Goal: Information Seeking & Learning: Learn about a topic

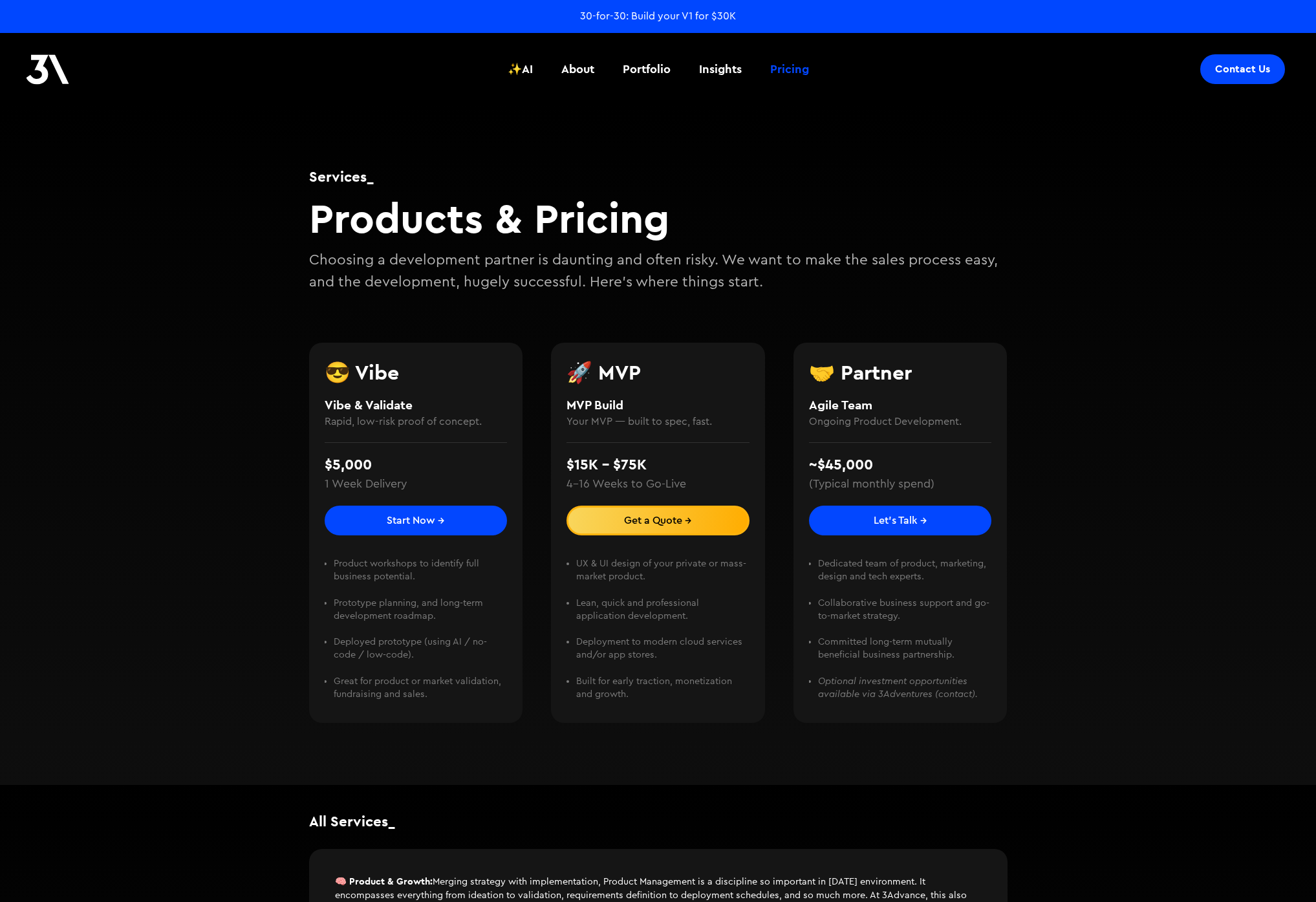
click at [870, 208] on h2 "Products & Pricing" at bounding box center [658, 218] width 699 height 50
click at [1057, 426] on div "Services_ Products & Pricing Choosing a development partner is daunting and oft…" at bounding box center [658, 445] width 1316 height 681
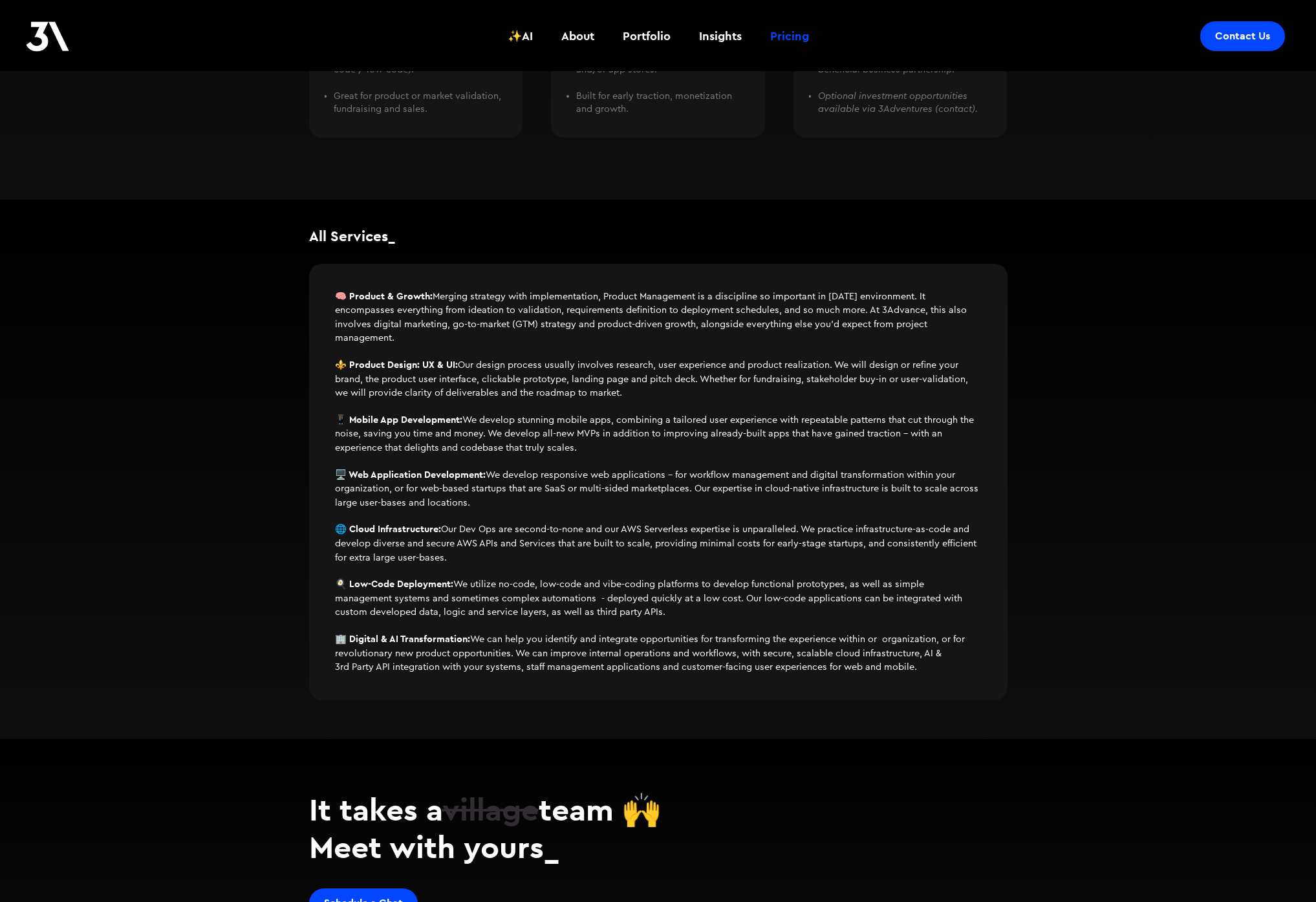
scroll to position [586, 0]
drag, startPoint x: 555, startPoint y: 557, endPoint x: 535, endPoint y: 531, distance: 32.8
click at [535, 531] on p "🌐 Cloud Infrastructure: Our Dev Ops are second-to-none and our AWS Serverless e…" at bounding box center [658, 542] width 646 height 42
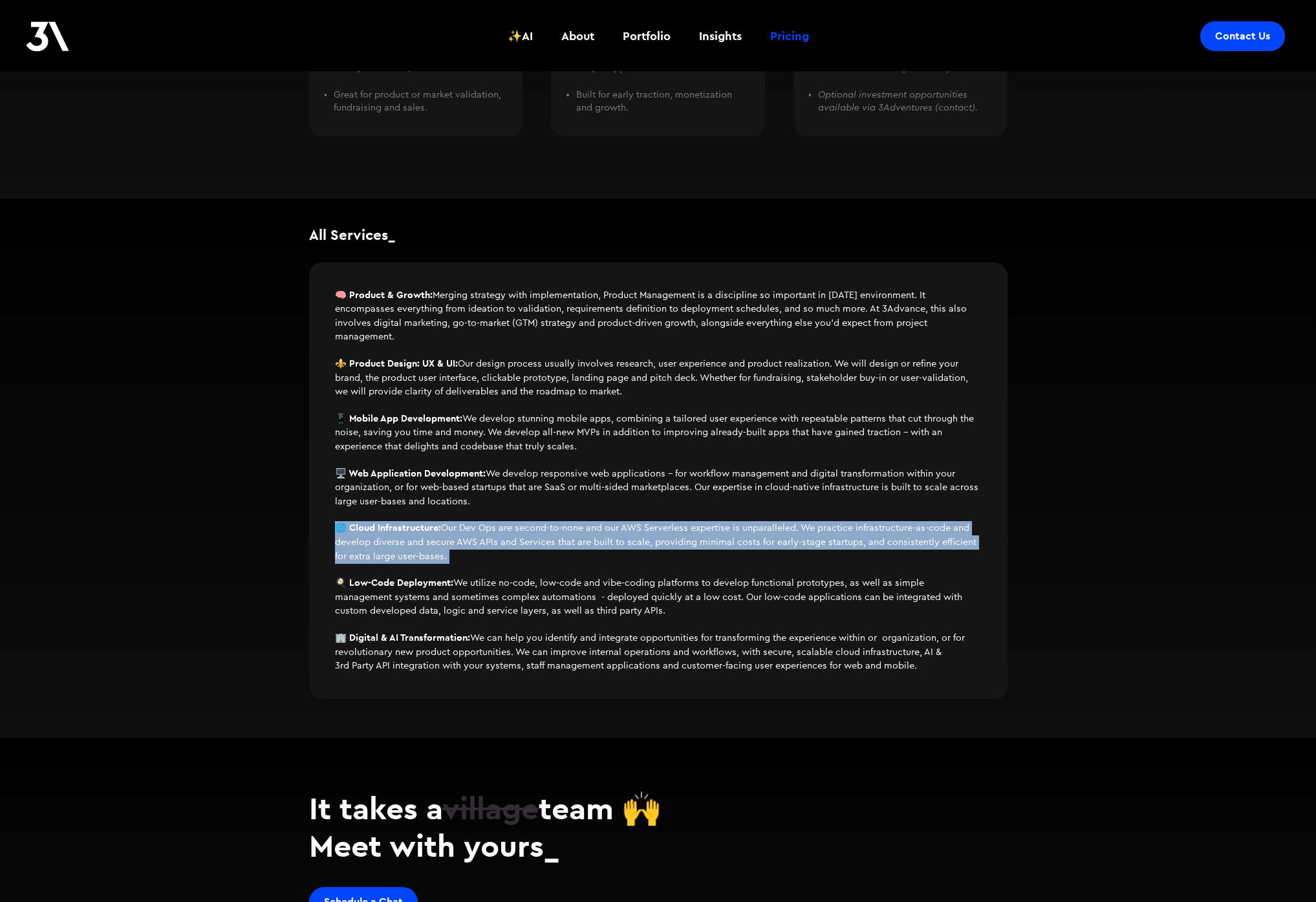
click at [535, 531] on p "🌐 Cloud Infrastructure: Our Dev Ops are second-to-none and our AWS Serverless e…" at bounding box center [658, 542] width 646 height 42
click at [648, 557] on p "🌐 Cloud Infrastructure: Our Dev Ops are second-to-none and our AWS Serverless e…" at bounding box center [658, 542] width 646 height 42
drag, startPoint x: 671, startPoint y: 562, endPoint x: 546, endPoint y: 528, distance: 129.5
click at [547, 528] on div "🧠 Product & Growth: Merging strategy with implementation, Product Management is…" at bounding box center [658, 474] width 646 height 397
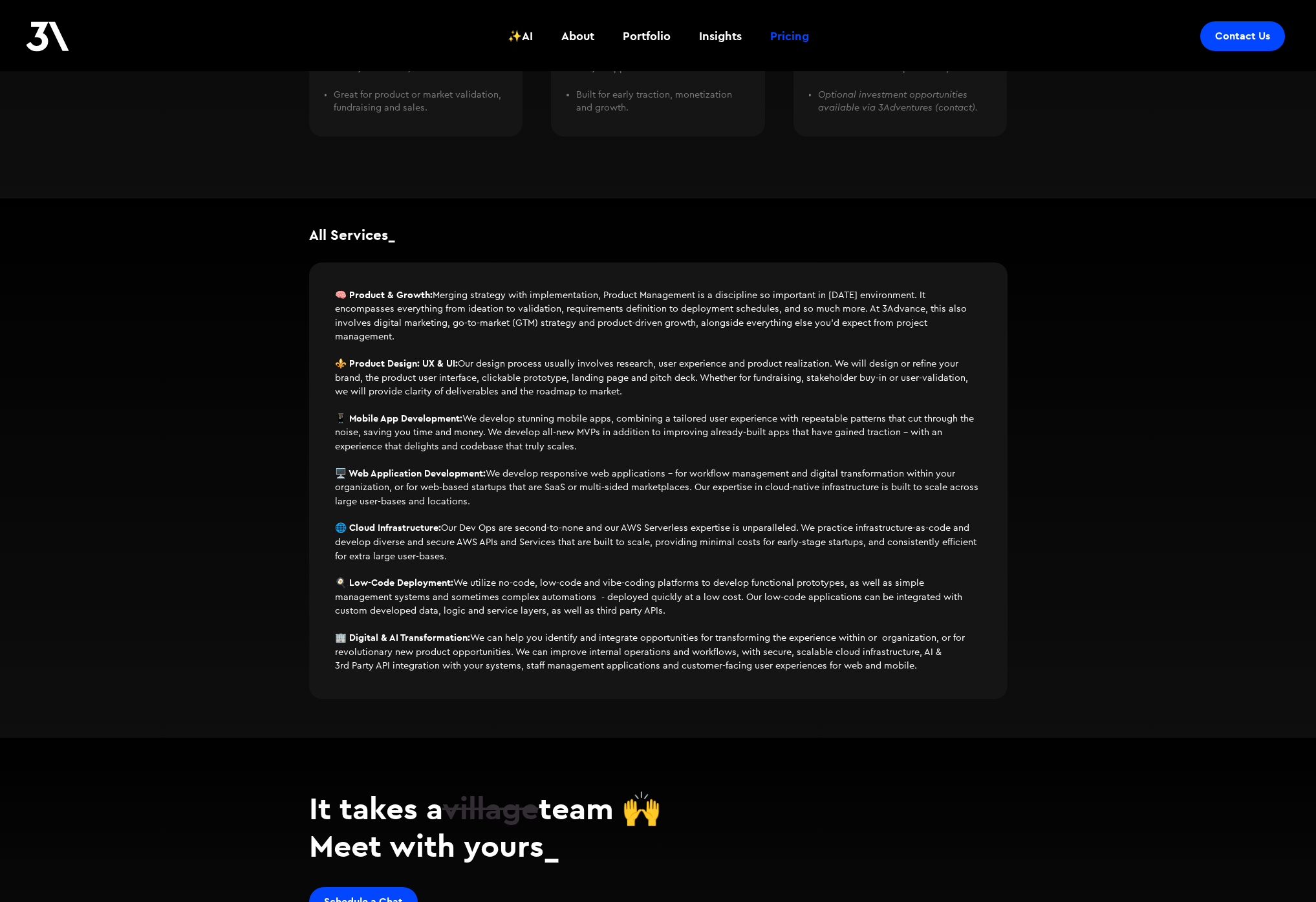
click at [541, 530] on p "🌐 Cloud Infrastructure: Our Dev Ops are second-to-none and our AWS Serverless e…" at bounding box center [658, 542] width 646 height 42
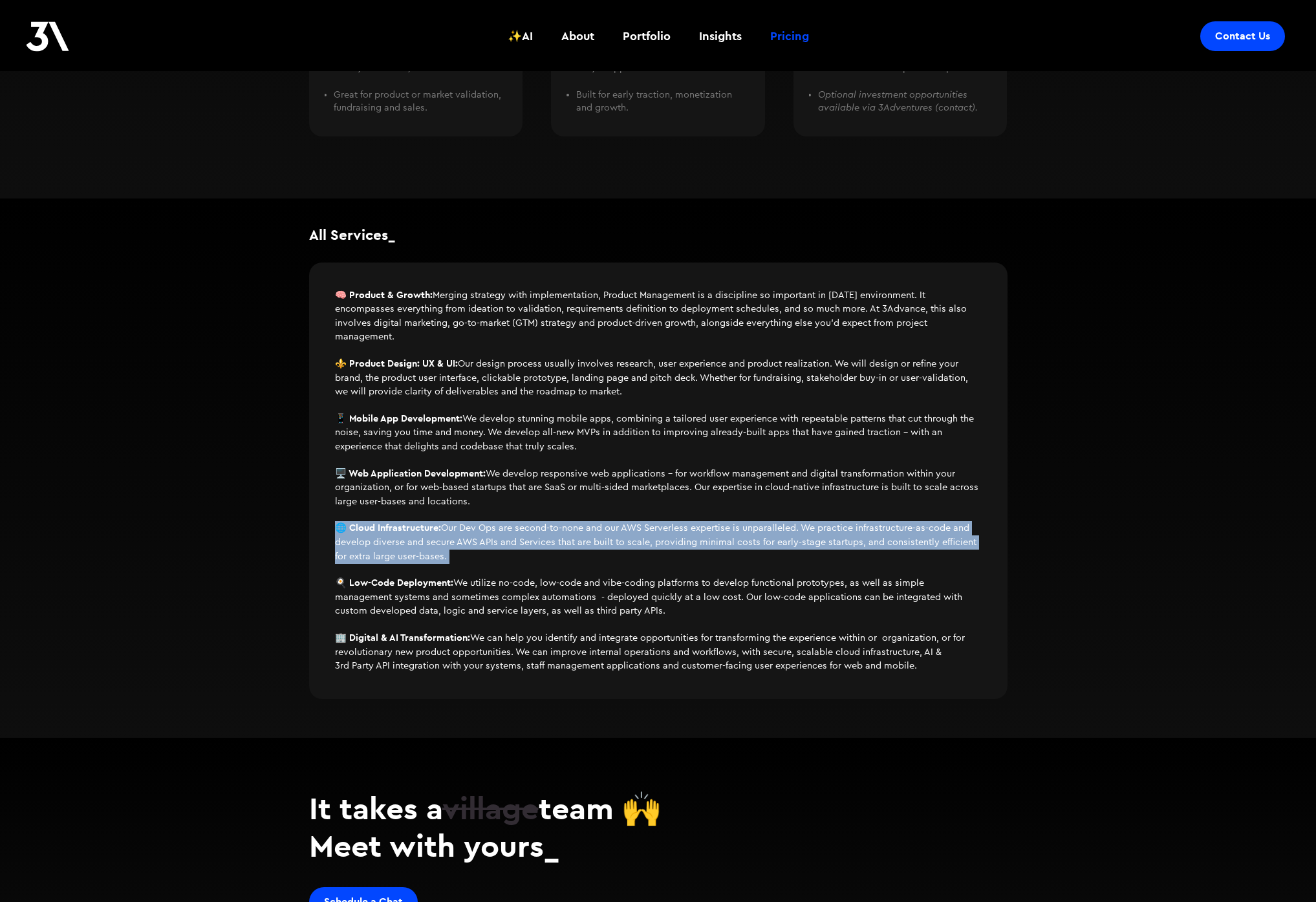
click at [541, 530] on p "🌐 Cloud Infrastructure: Our Dev Ops are second-to-none and our AWS Serverless e…" at bounding box center [658, 542] width 646 height 42
click at [694, 551] on p "🌐 Cloud Infrastructure: Our Dev Ops are second-to-none and our AWS Serverless e…" at bounding box center [658, 542] width 646 height 42
drag, startPoint x: 617, startPoint y: 536, endPoint x: 525, endPoint y: 528, distance: 92.3
click at [536, 526] on p "🌐 Cloud Infrastructure: Our Dev Ops are second-to-none and our AWS Serverless e…" at bounding box center [658, 542] width 646 height 42
click at [524, 529] on p "🌐 Cloud Infrastructure: Our Dev Ops are second-to-none and our AWS Serverless e…" at bounding box center [658, 542] width 646 height 42
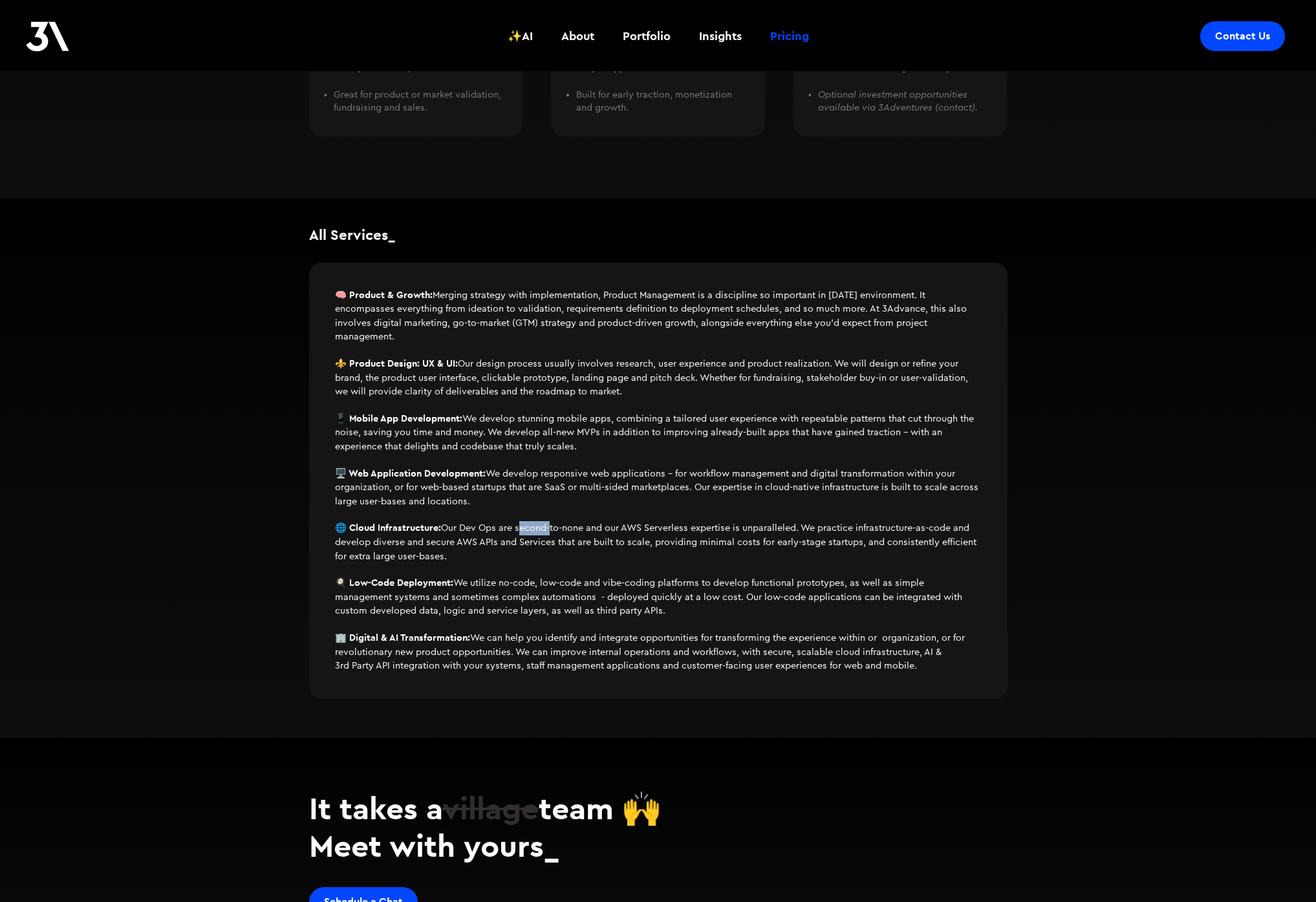
click at [524, 529] on p "🌐 Cloud Infrastructure: Our Dev Ops are second-to-none and our AWS Serverless e…" at bounding box center [658, 542] width 646 height 42
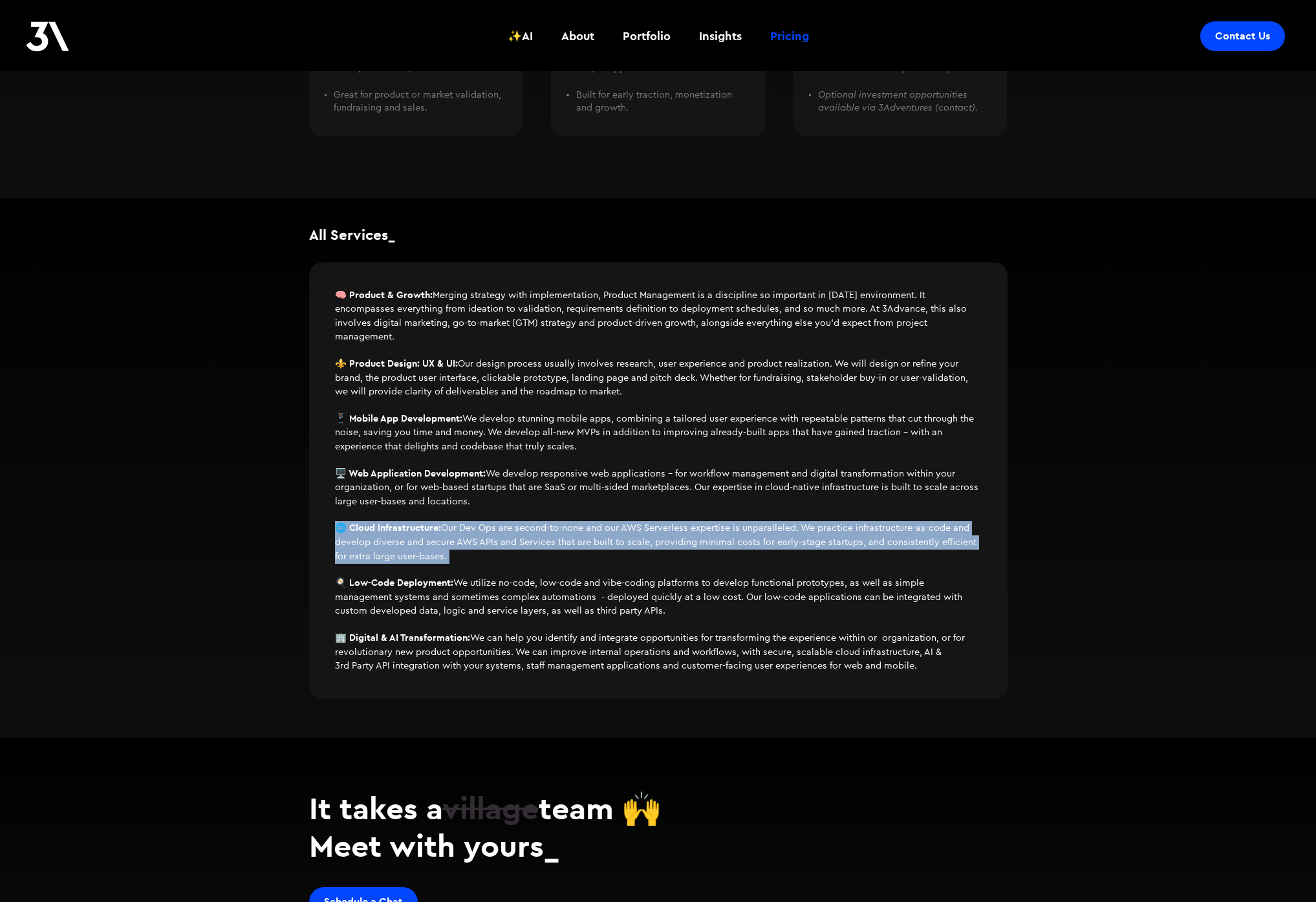
click at [524, 529] on p "🌐 Cloud Infrastructure: Our Dev Ops are second-to-none and our AWS Serverless e…" at bounding box center [658, 542] width 646 height 42
click at [692, 561] on p "🌐 Cloud Infrastructure: Our Dev Ops are second-to-none and our AWS Serverless e…" at bounding box center [658, 542] width 646 height 42
drag, startPoint x: 607, startPoint y: 538, endPoint x: 472, endPoint y: 526, distance: 135.5
click at [493, 521] on p "🌐 Cloud Infrastructure: Our Dev Ops are second-to-none and our AWS Serverless e…" at bounding box center [658, 542] width 646 height 42
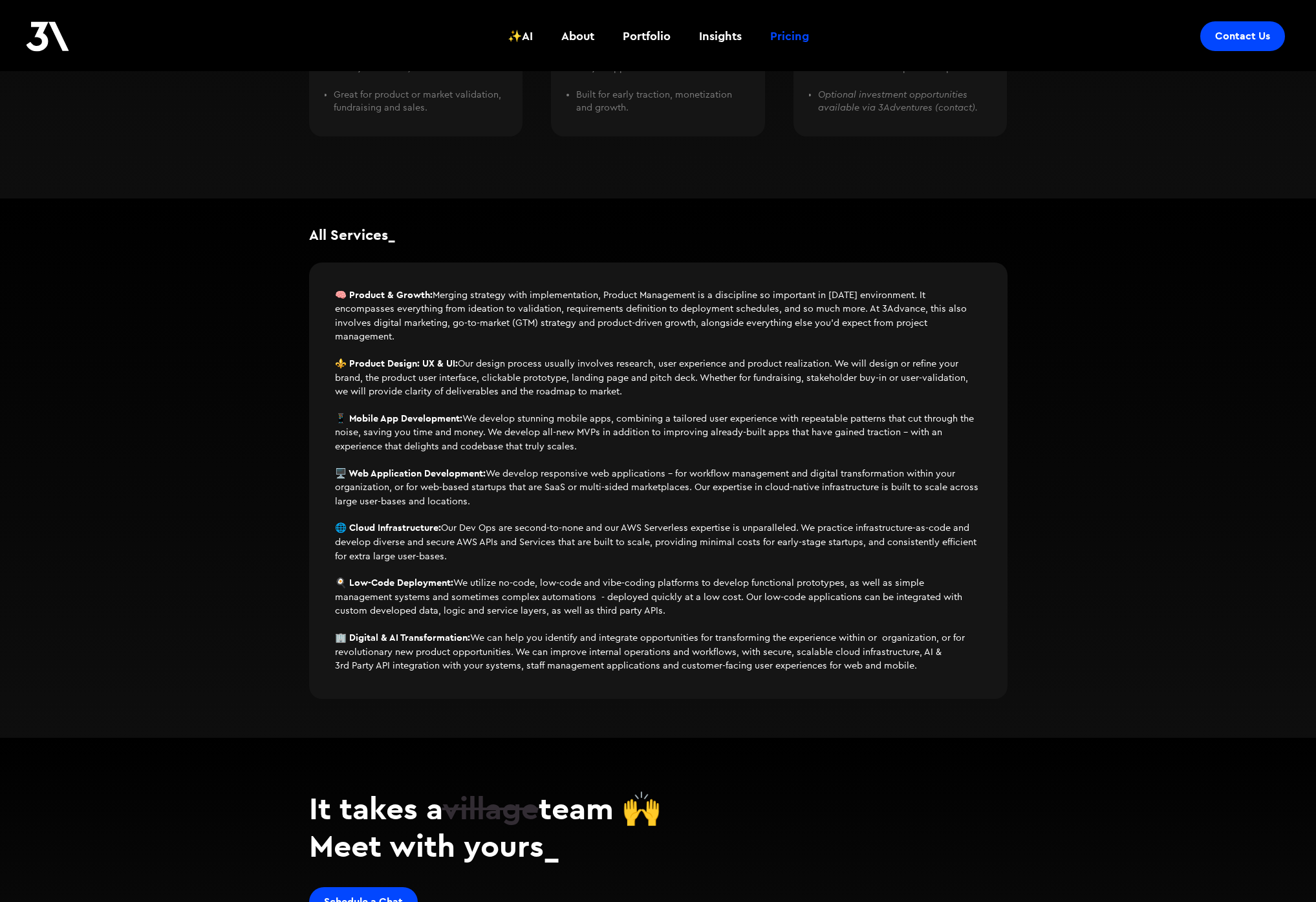
click at [486, 531] on p "🌐 Cloud Infrastructure: Our Dev Ops are second-to-none and our AWS Serverless e…" at bounding box center [658, 542] width 646 height 42
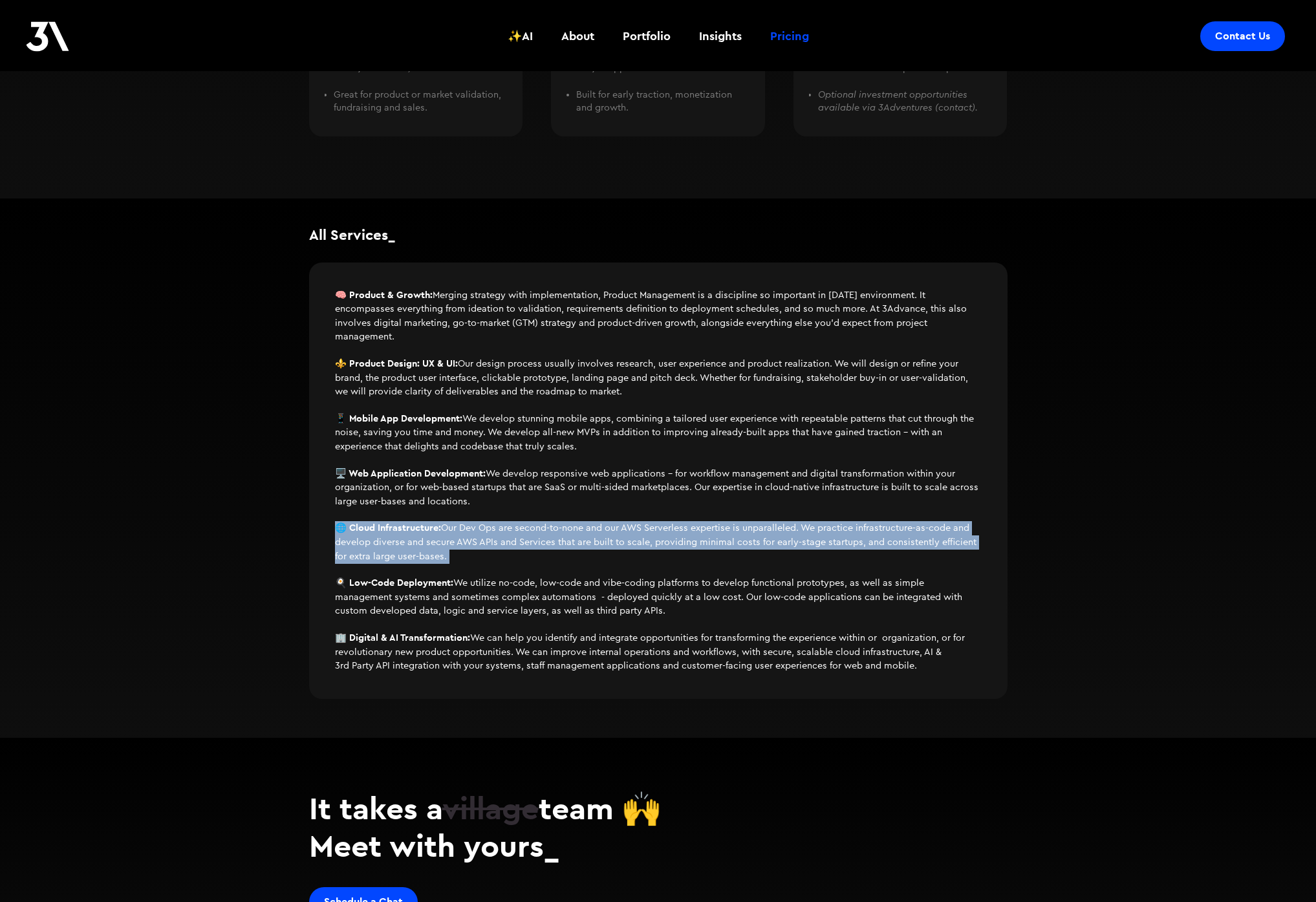
click at [486, 531] on p "🌐 Cloud Infrastructure: Our Dev Ops are second-to-none and our AWS Serverless e…" at bounding box center [658, 542] width 646 height 42
click at [700, 567] on div "🧠 Product & Growth: Merging strategy with implementation, Product Management is…" at bounding box center [658, 474] width 646 height 397
drag, startPoint x: 540, startPoint y: 531, endPoint x: 515, endPoint y: 526, distance: 25.5
click at [516, 525] on div "🧠 Product & Growth: Merging strategy with implementation, Product Management is…" at bounding box center [658, 474] width 646 height 397
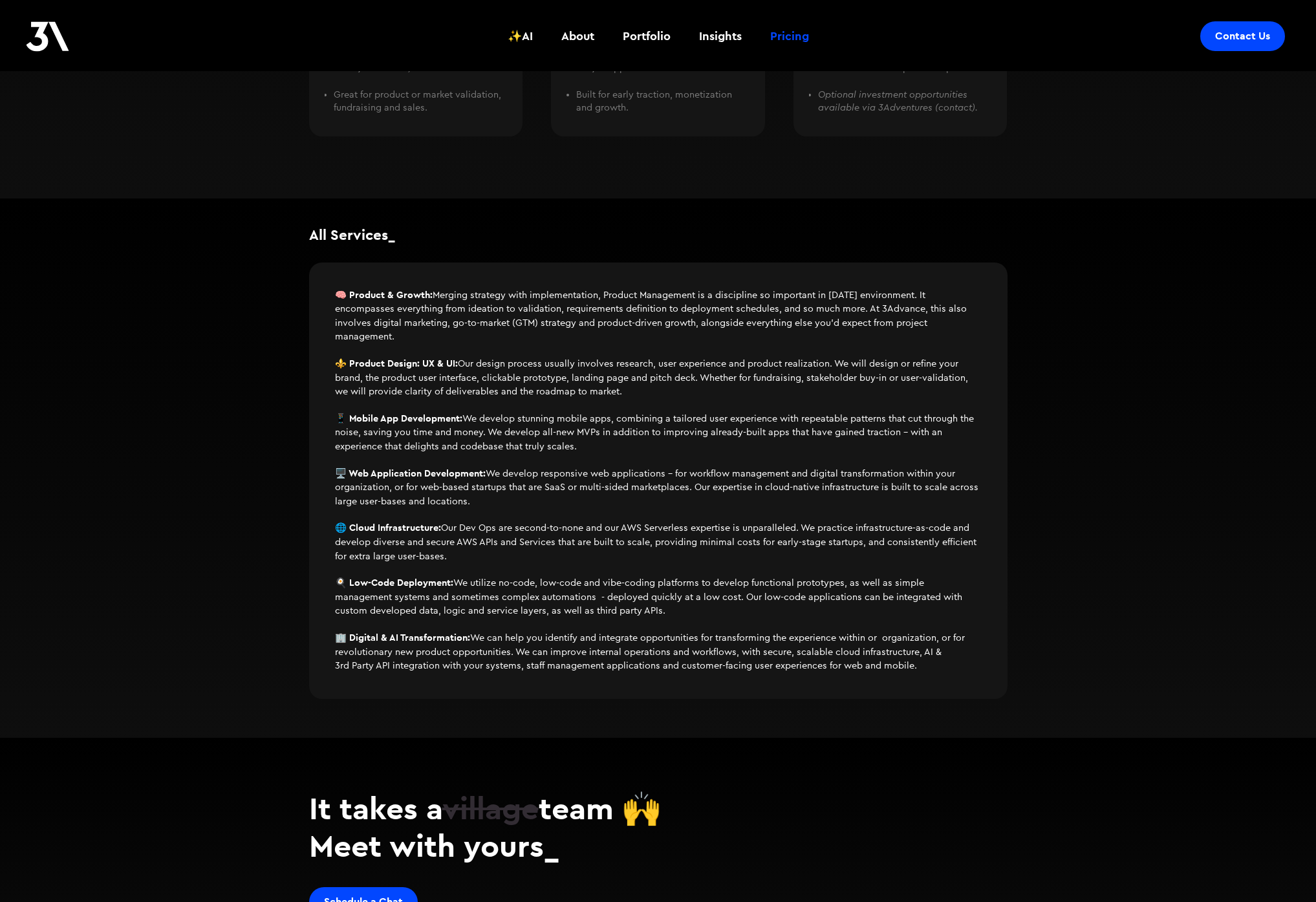
click at [515, 526] on p "🌐 Cloud Infrastructure: Our Dev Ops are second-to-none and our AWS Serverless e…" at bounding box center [658, 542] width 646 height 42
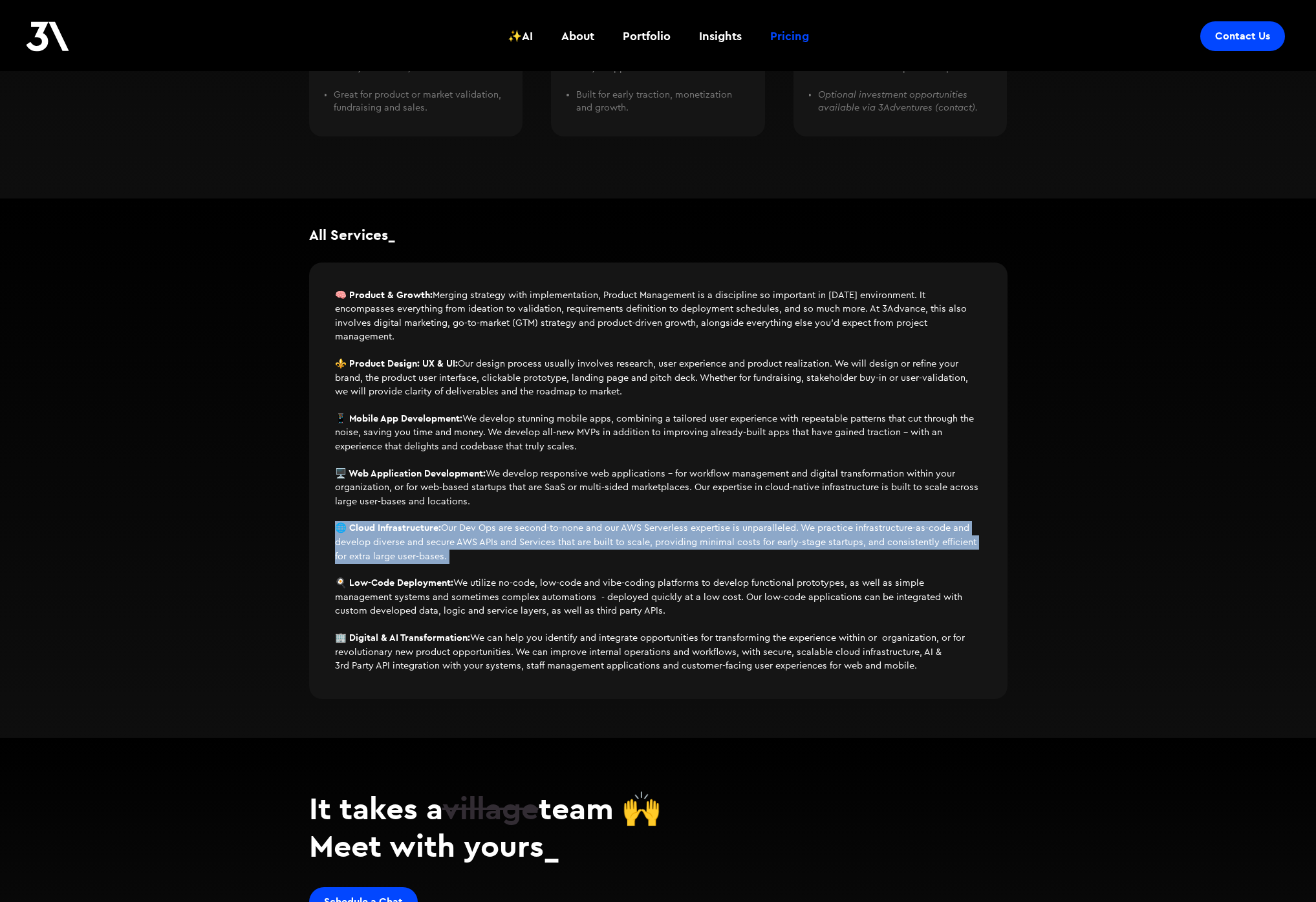
click at [515, 526] on p "🌐 Cloud Infrastructure: Our Dev Ops are second-to-none and our AWS Serverless e…" at bounding box center [658, 542] width 646 height 42
click at [761, 564] on div "🧠 Product & Growth: Merging strategy with implementation, Product Management is…" at bounding box center [658, 474] width 646 height 397
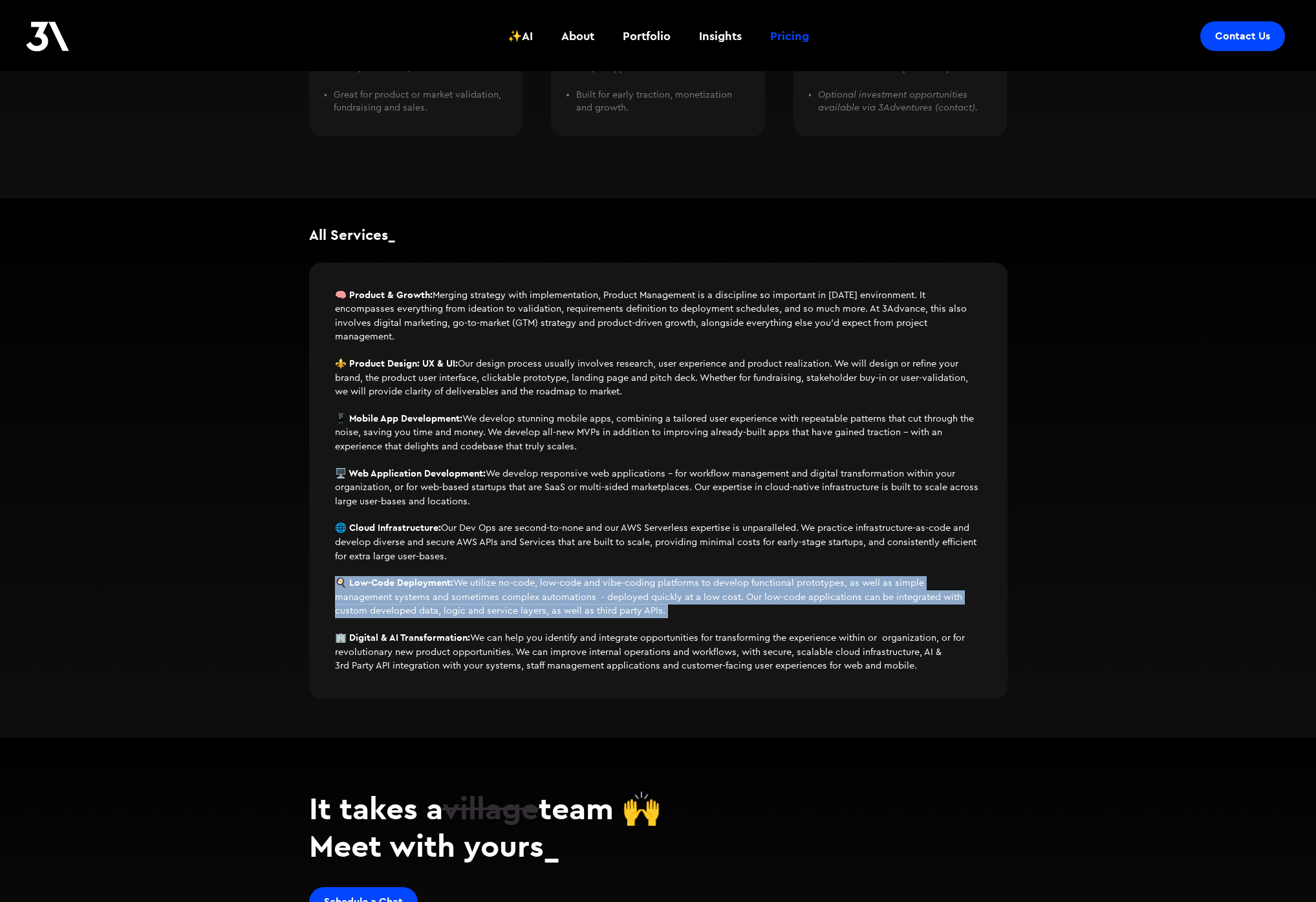
drag, startPoint x: 438, startPoint y: 594, endPoint x: 748, endPoint y: 614, distance: 310.6
click at [748, 613] on div "🧠 Product & Growth: Merging strategy with implementation, Product Management is…" at bounding box center [658, 474] width 646 height 397
click at [748, 614] on p "🍳 Low-Code Deployment: We utilize no-code, low-code and vibe-coding platforms t…" at bounding box center [658, 597] width 646 height 42
drag, startPoint x: 744, startPoint y: 611, endPoint x: 416, endPoint y: 583, distance: 329.2
click at [418, 583] on p "🍳 Low-Code Deployment: We utilize no-code, low-code and vibe-coding platforms t…" at bounding box center [658, 597] width 646 height 42
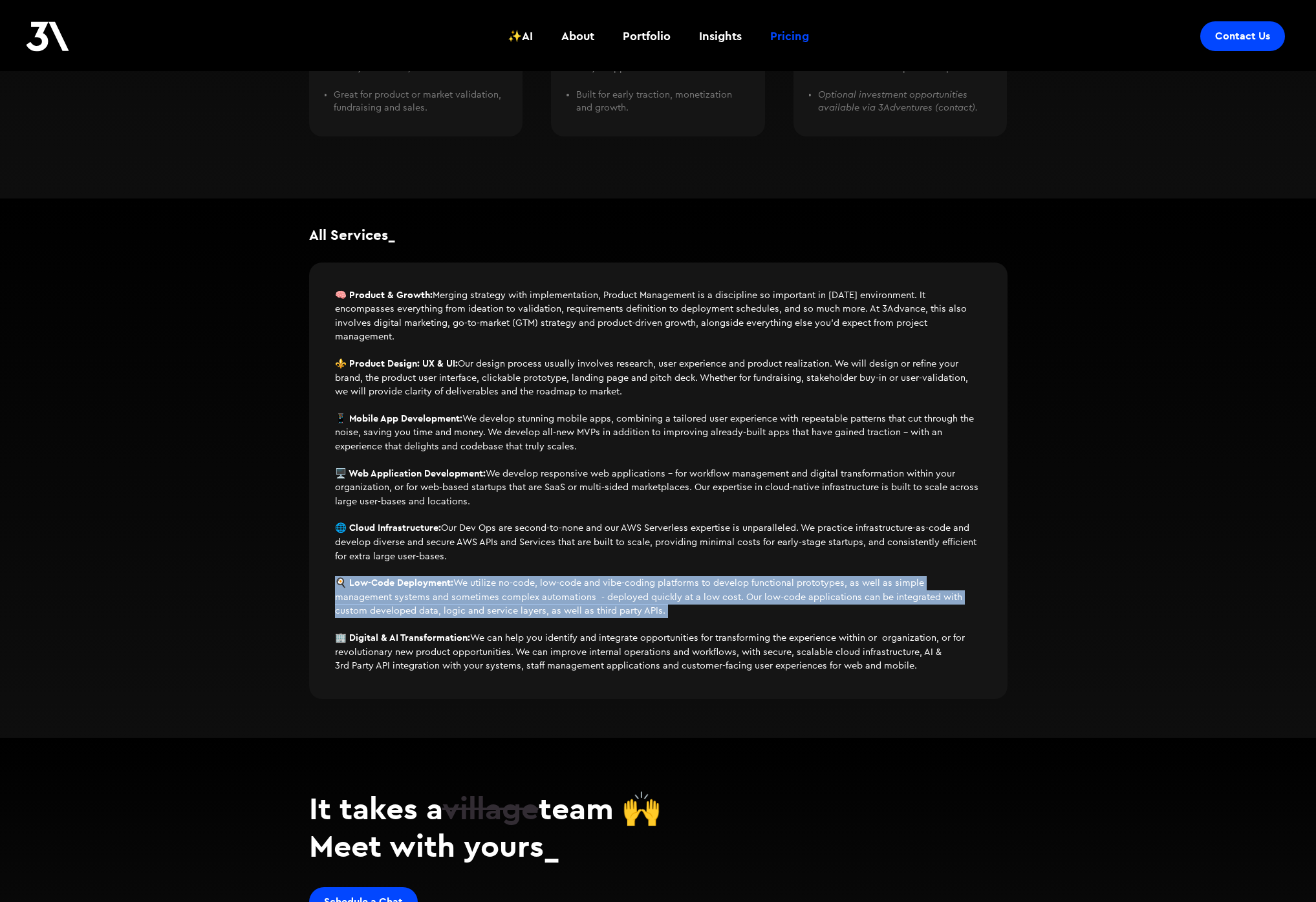
click at [416, 583] on strong "🍳 Low-Code Deployment:" at bounding box center [394, 582] width 118 height 12
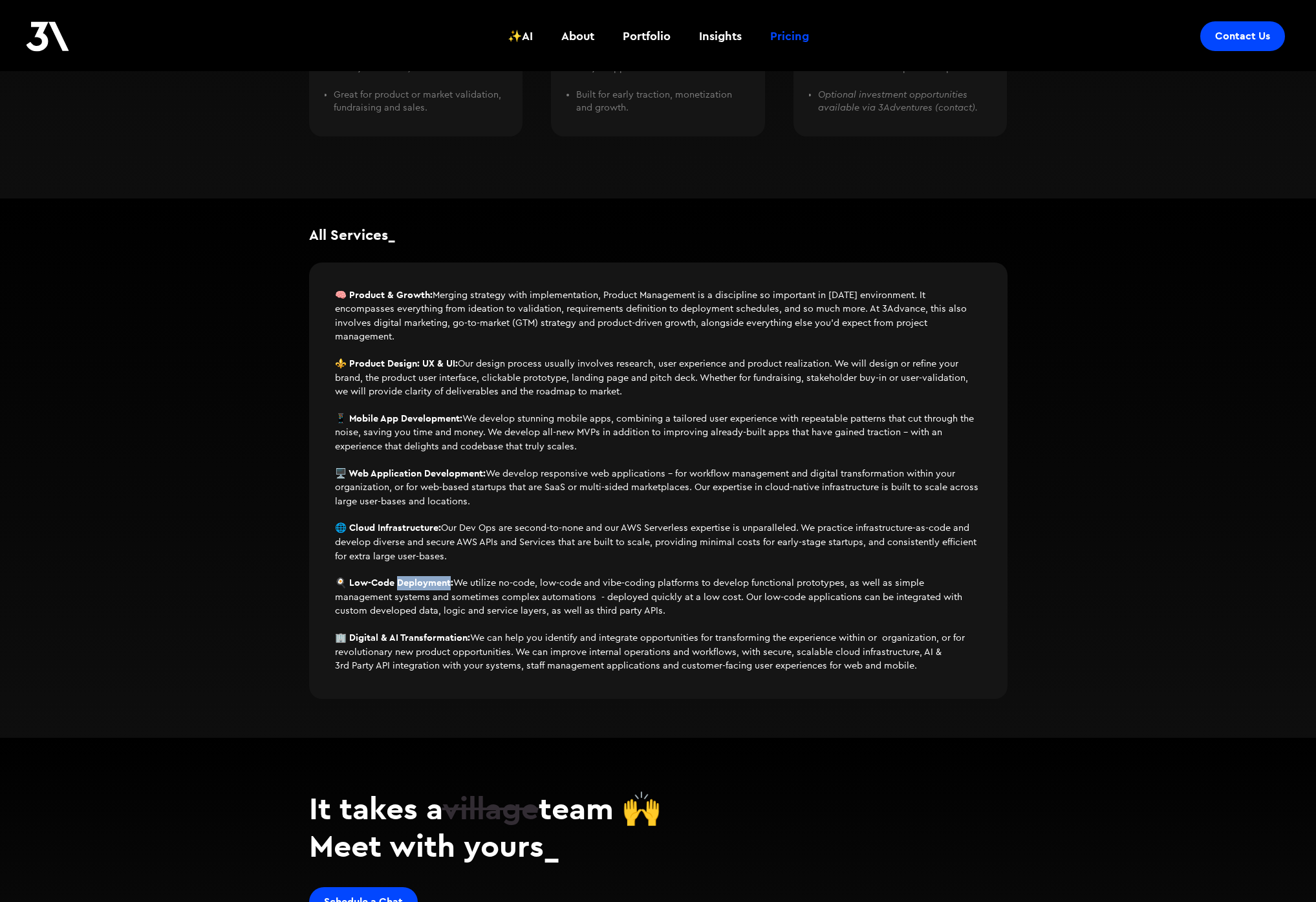
click at [416, 583] on strong "🍳 Low-Code Deployment:" at bounding box center [394, 582] width 118 height 12
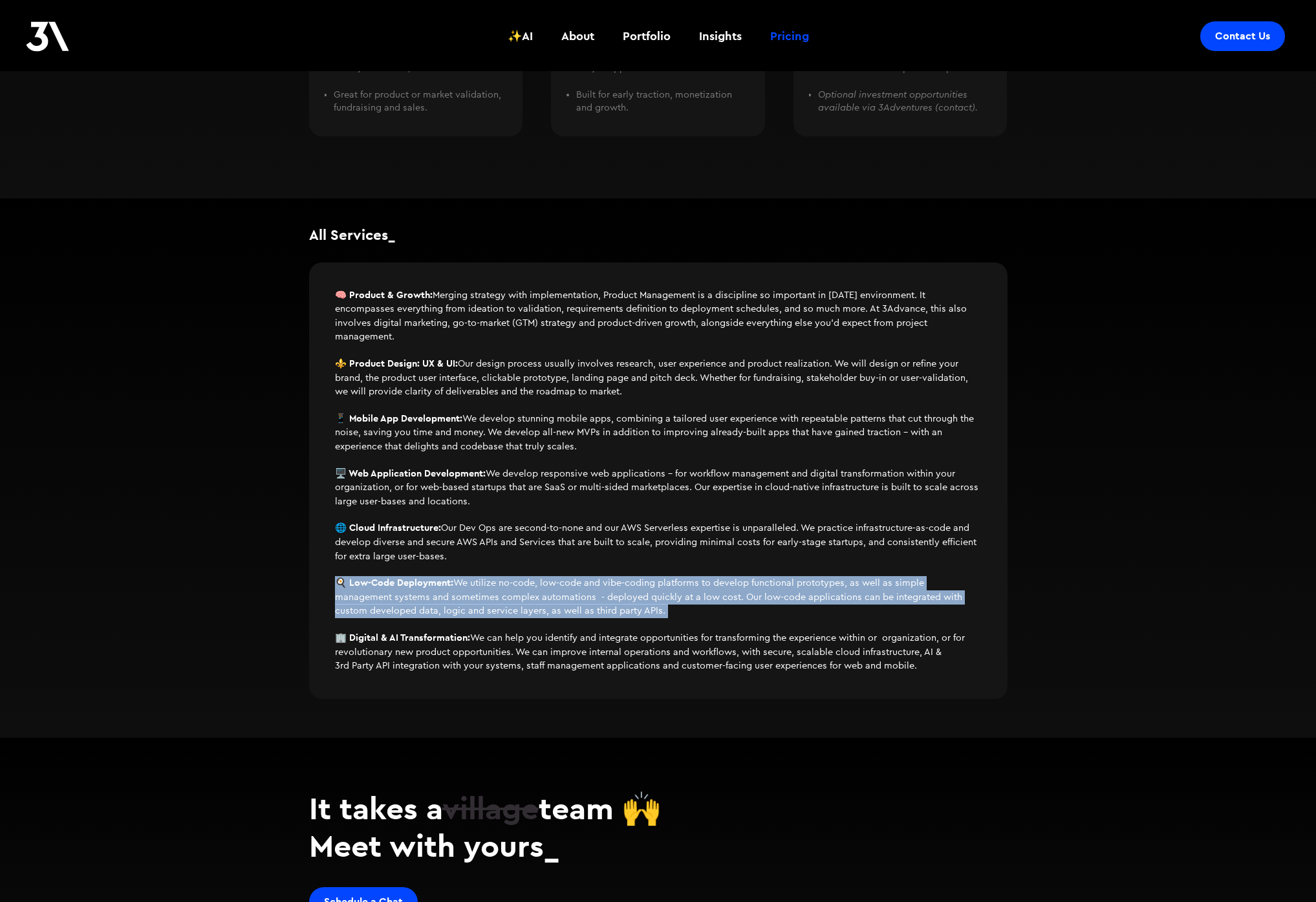
click at [416, 583] on strong "🍳 Low-Code Deployment:" at bounding box center [394, 582] width 118 height 12
click at [689, 607] on p "🍳 Low-Code Deployment: We utilize no-code, low-code and vibe-coding platforms t…" at bounding box center [658, 597] width 646 height 42
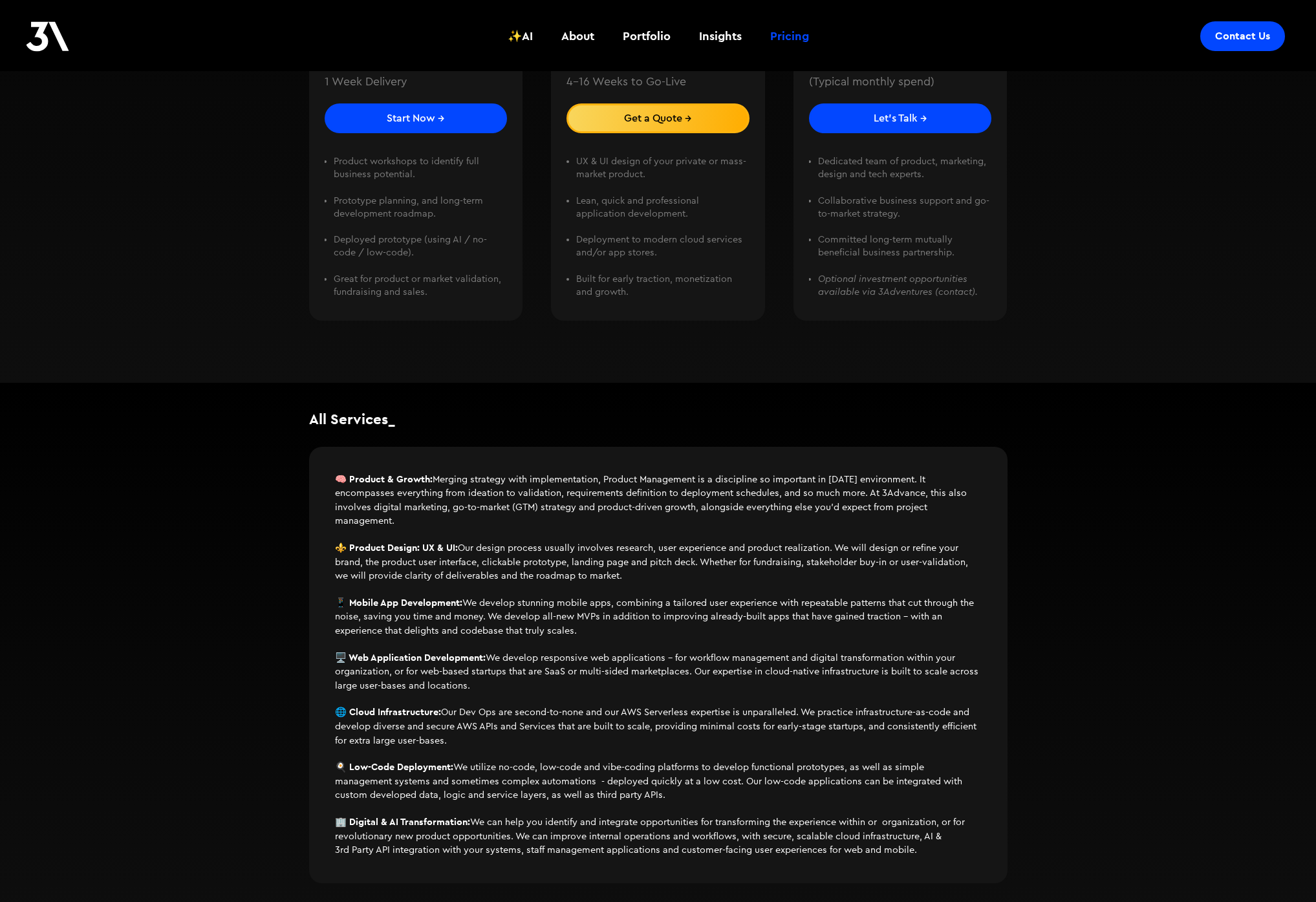
scroll to position [0, 0]
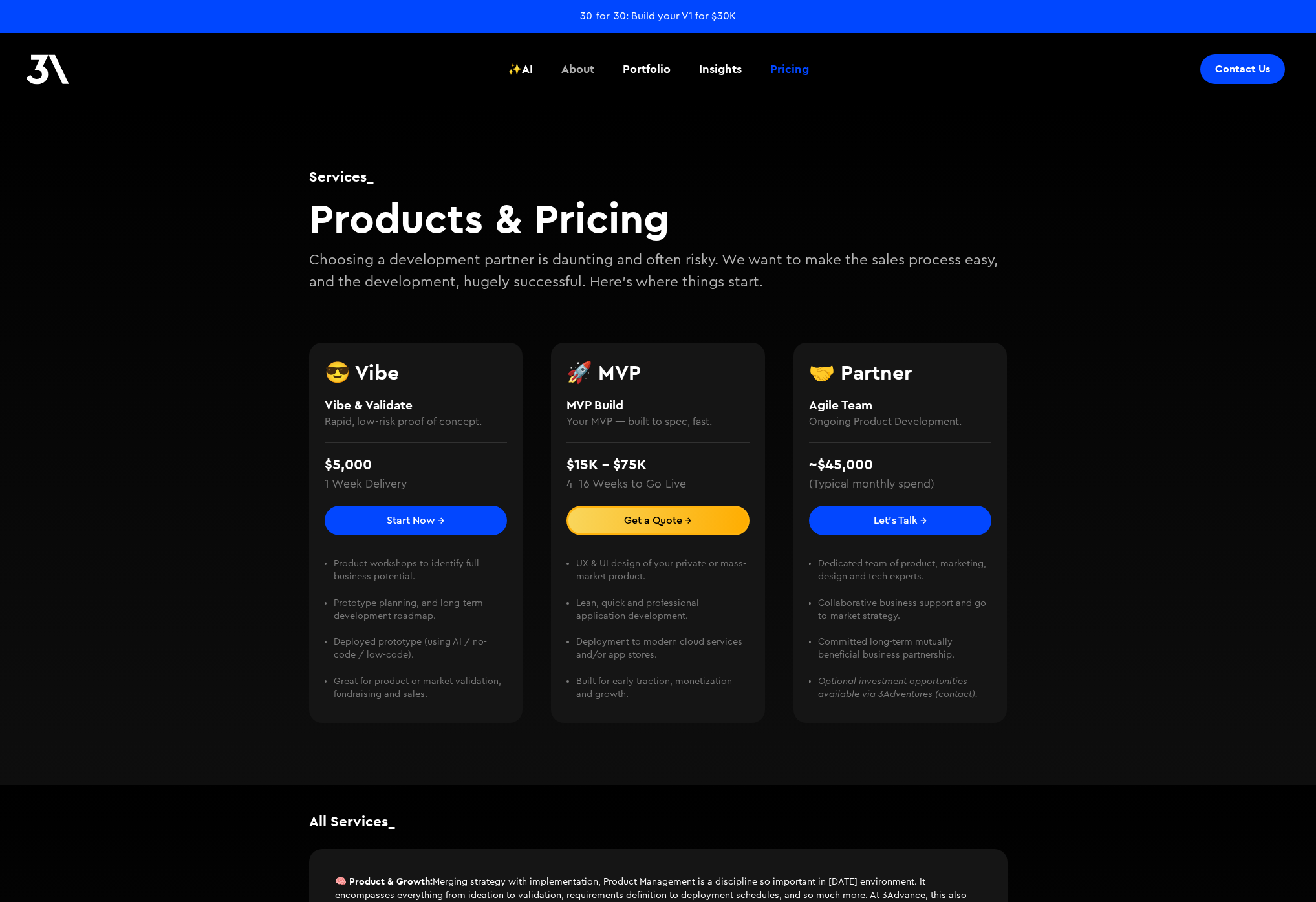
click at [568, 74] on div "About" at bounding box center [577, 69] width 33 height 17
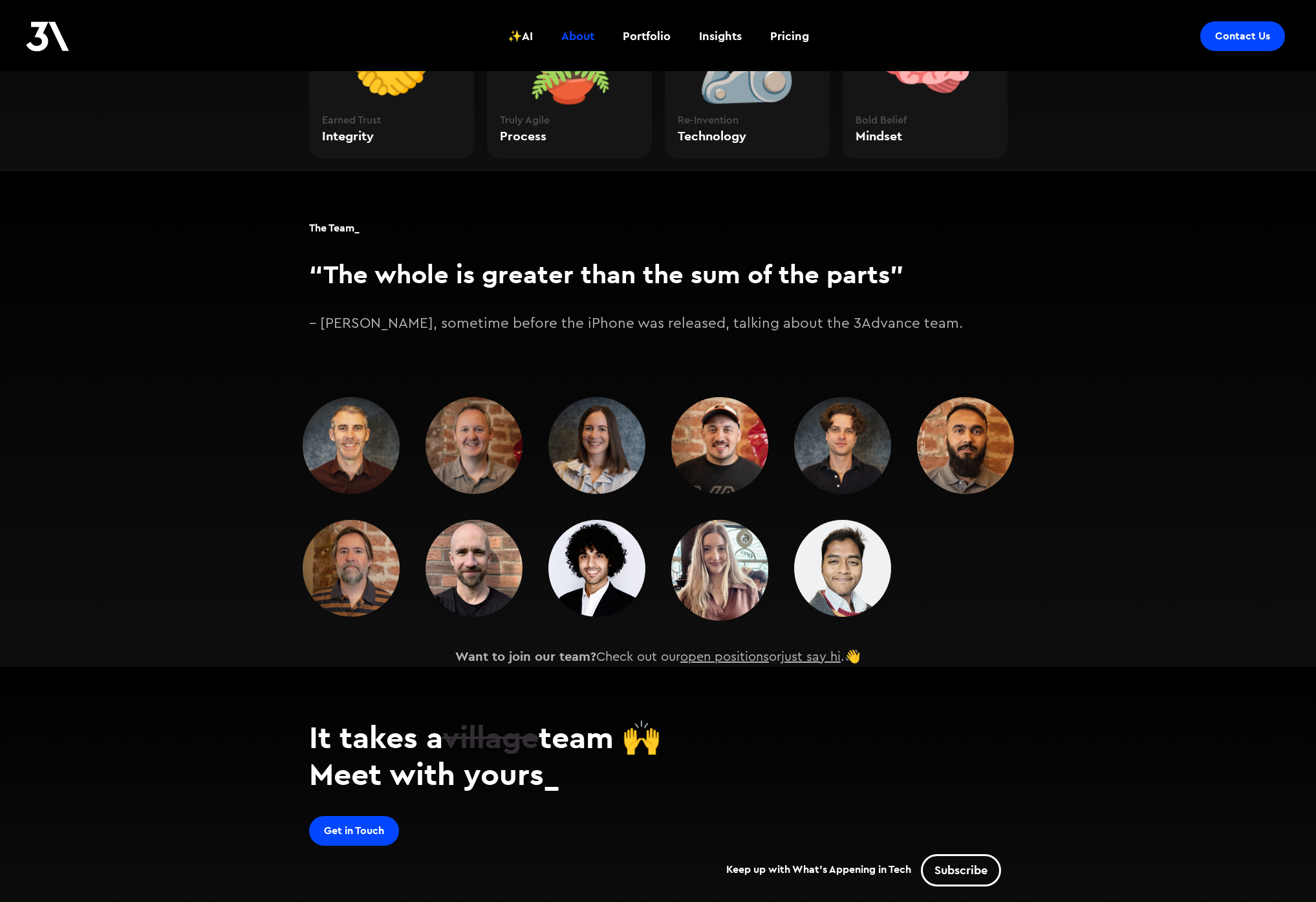
scroll to position [1764, 0]
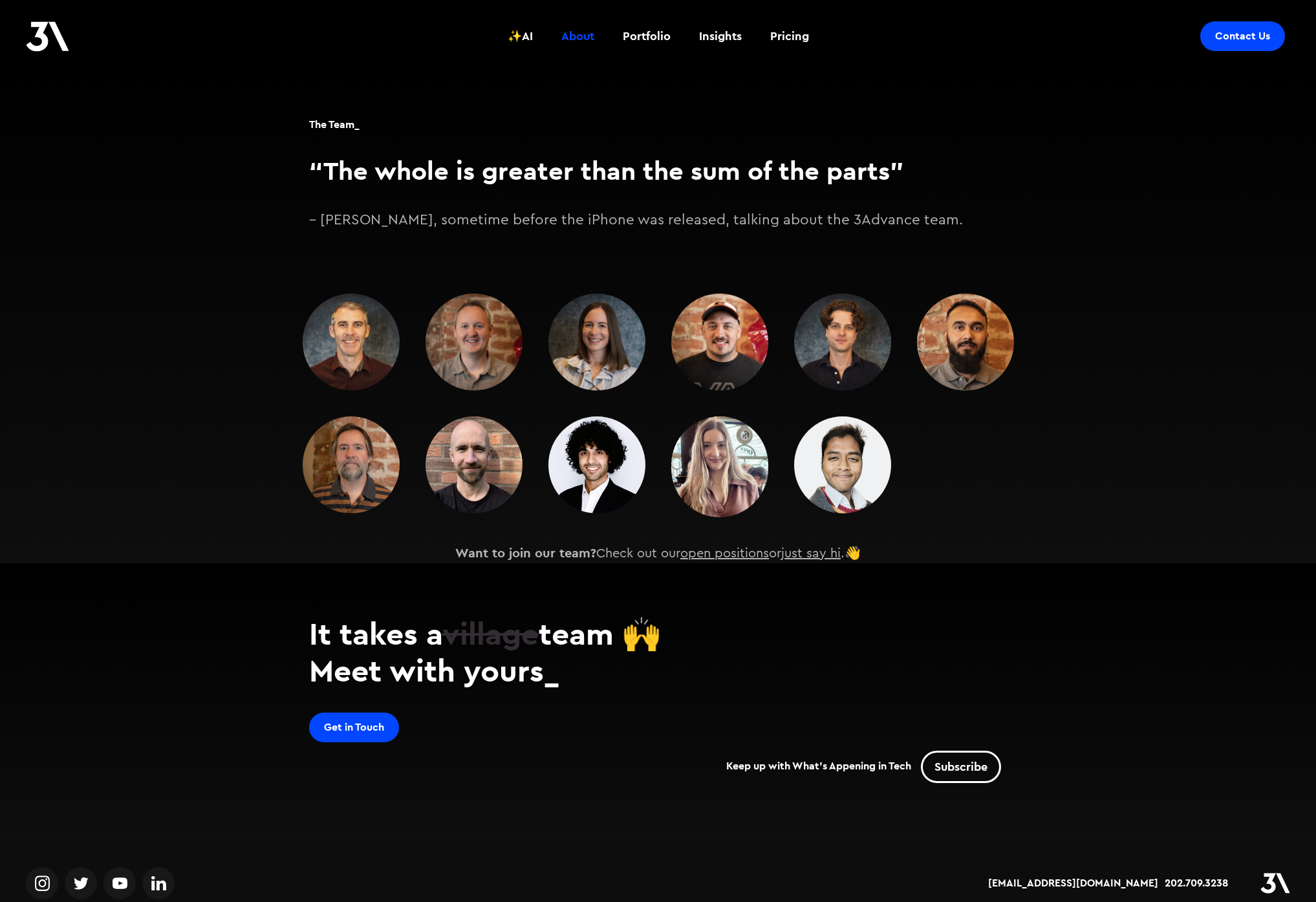
click at [1047, 431] on section "The Team_ “The whole is greater than the sum of the parts” – [PERSON_NAME], som…" at bounding box center [658, 315] width 1316 height 495
click at [833, 316] on img at bounding box center [842, 342] width 97 height 97
click at [1098, 488] on section "The Team_ “The whole is greater than the sum of the parts” – [PERSON_NAME], som…" at bounding box center [658, 315] width 1316 height 495
click at [960, 309] on img at bounding box center [966, 342] width 97 height 97
click at [1112, 459] on section "The Team_ “The whole is greater than the sum of the parts” – [PERSON_NAME], som…" at bounding box center [658, 315] width 1316 height 495
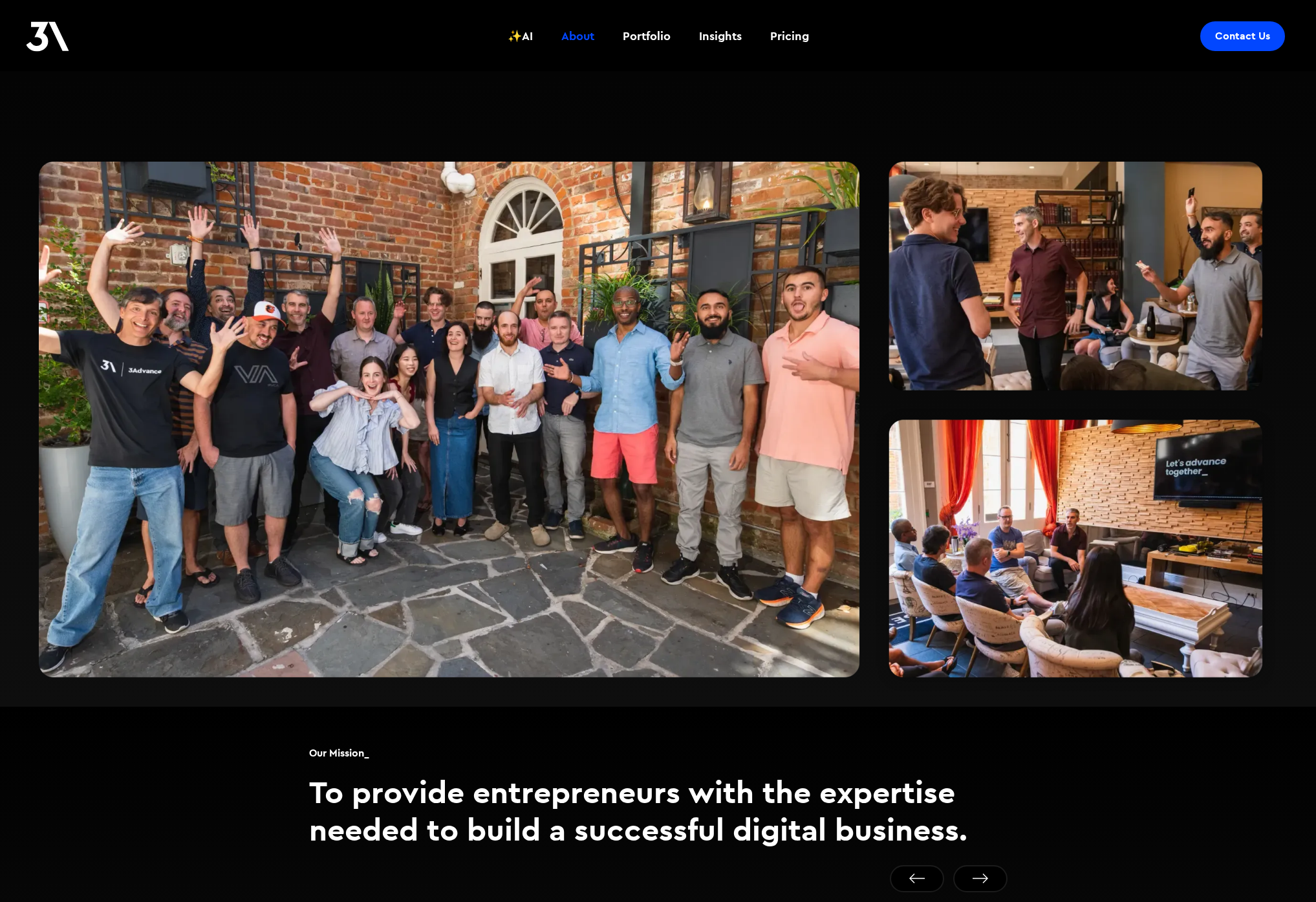
scroll to position [0, 0]
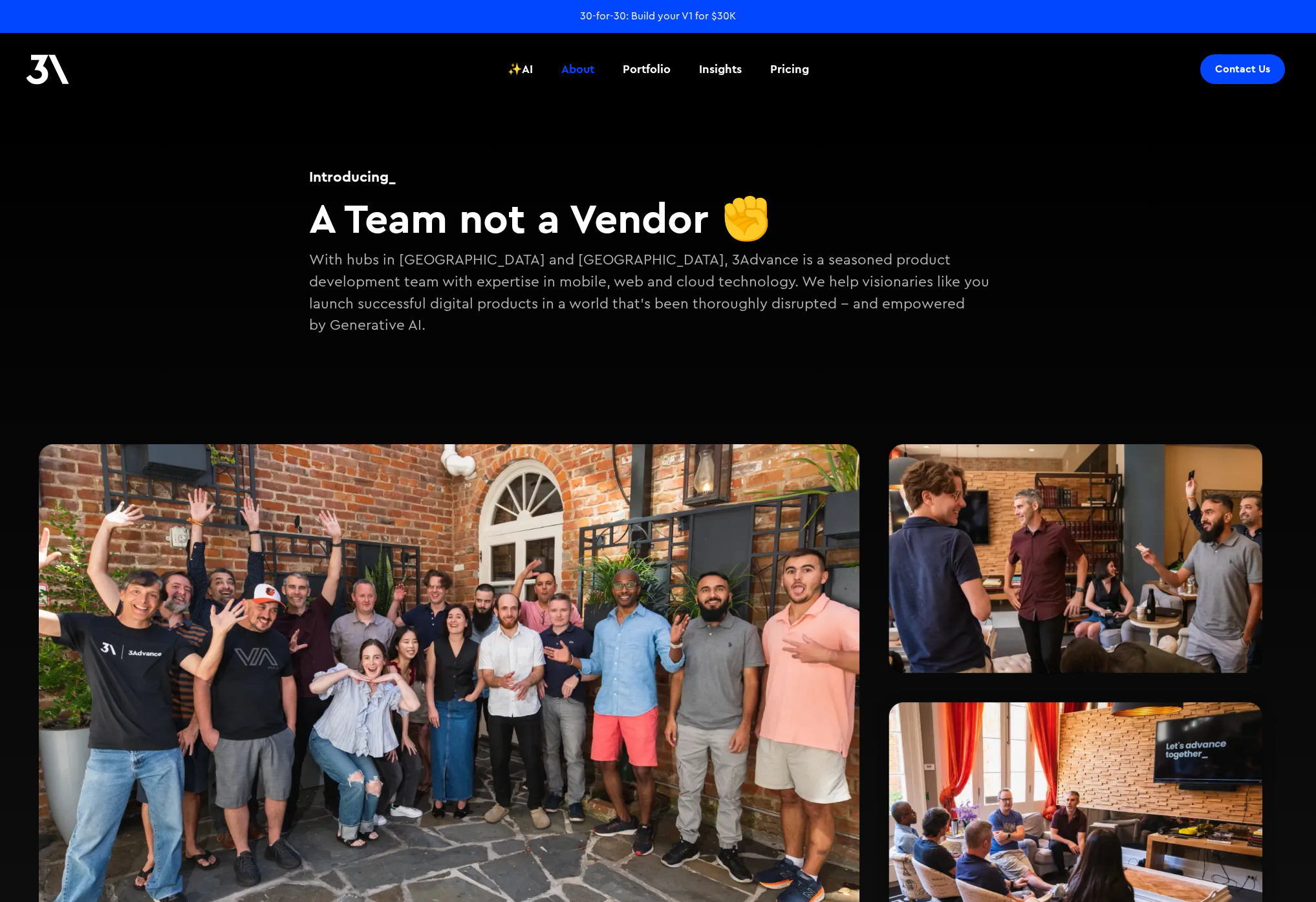
click at [1095, 230] on div "Introducing_ A Team not a Vendor ✊ With hubs in [GEOGRAPHIC_DATA] and Austin, 3…" at bounding box center [658, 547] width 1316 height 885
click at [1096, 229] on div "Introducing_ A Team not a Vendor ✊ With hubs in [GEOGRAPHIC_DATA] and Austin, 3…" at bounding box center [658, 547] width 1316 height 885
